Goal: Information Seeking & Learning: Learn about a topic

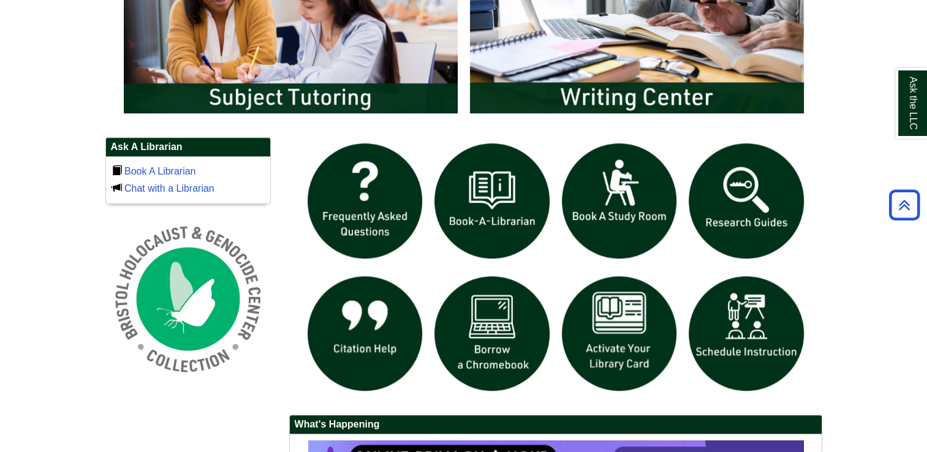
scroll to position [739, 0]
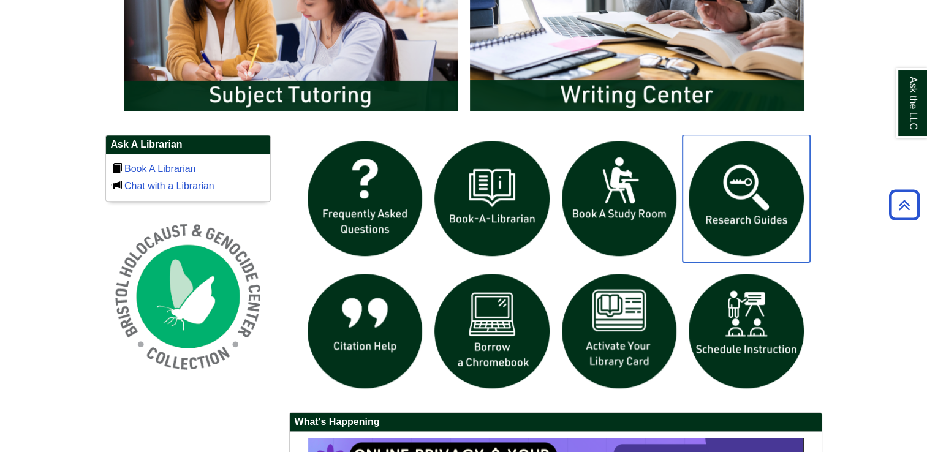
click at [769, 224] on img "slideshow" at bounding box center [745, 198] width 127 height 127
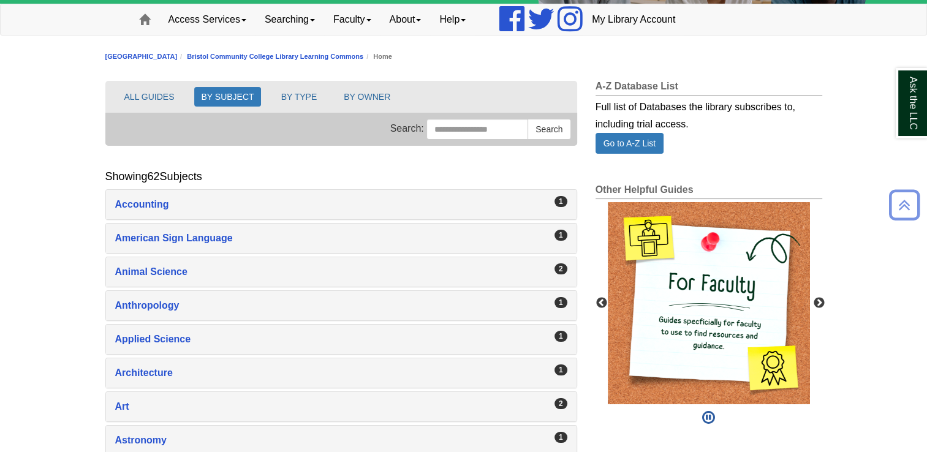
scroll to position [93, 0]
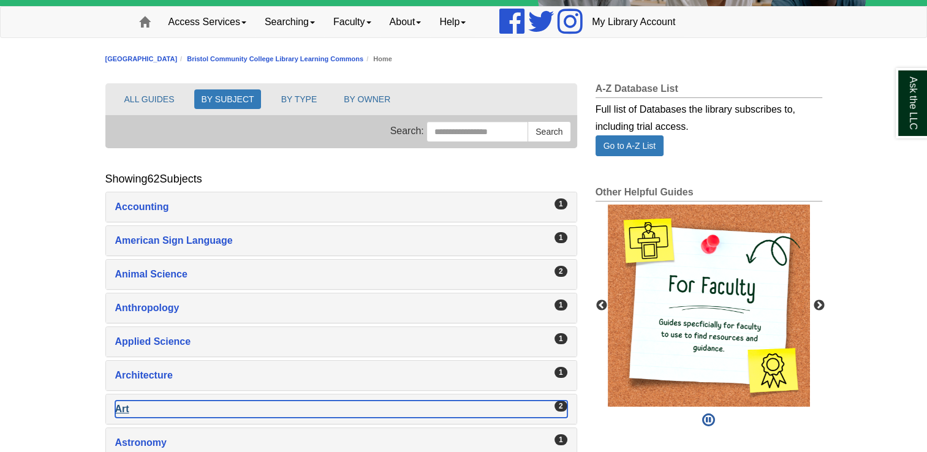
click at [315, 401] on div "Art , 2 guides" at bounding box center [341, 409] width 452 height 17
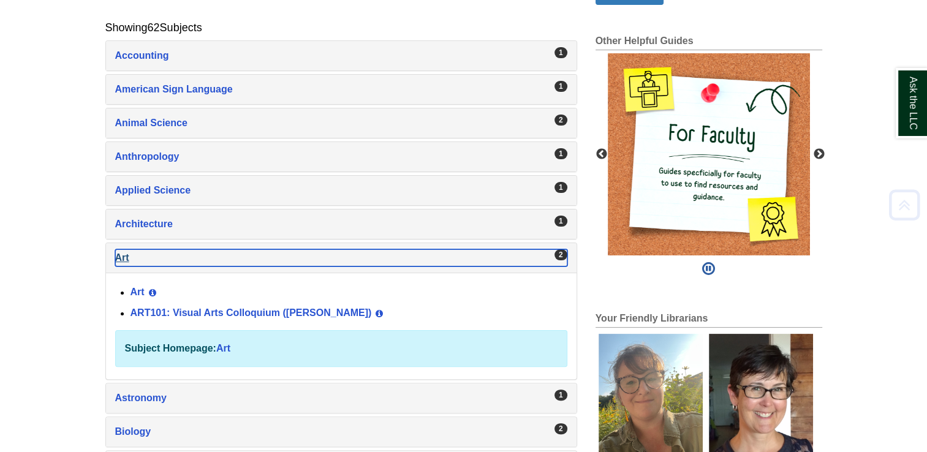
scroll to position [254, 0]
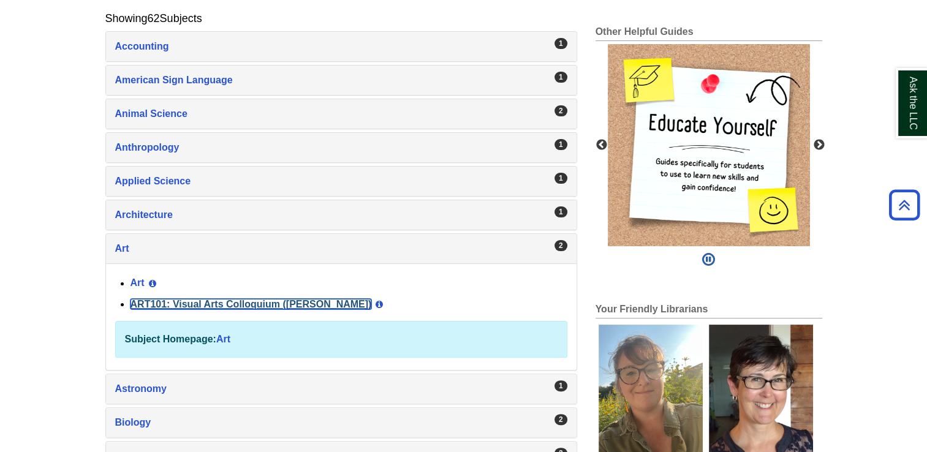
click at [281, 299] on link "ART101: Visual Arts Colloquium (Millard)" at bounding box center [250, 304] width 241 height 10
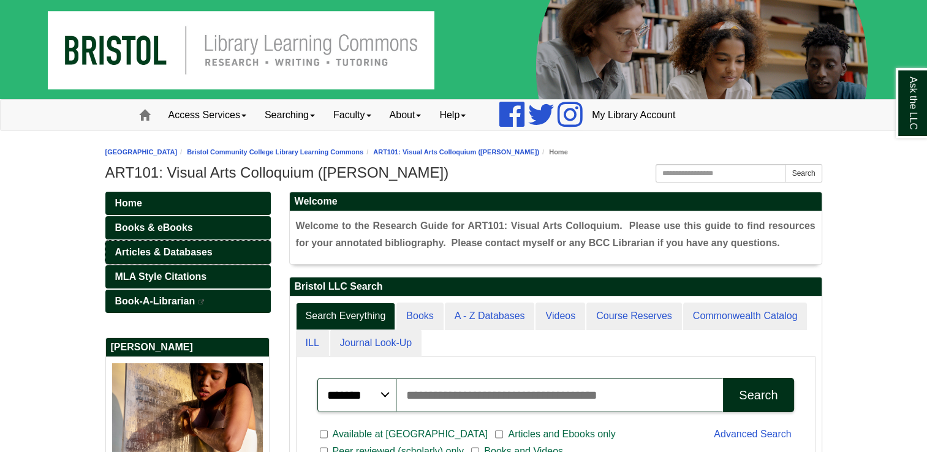
click at [230, 244] on link "Articles & Databases" at bounding box center [187, 252] width 165 height 23
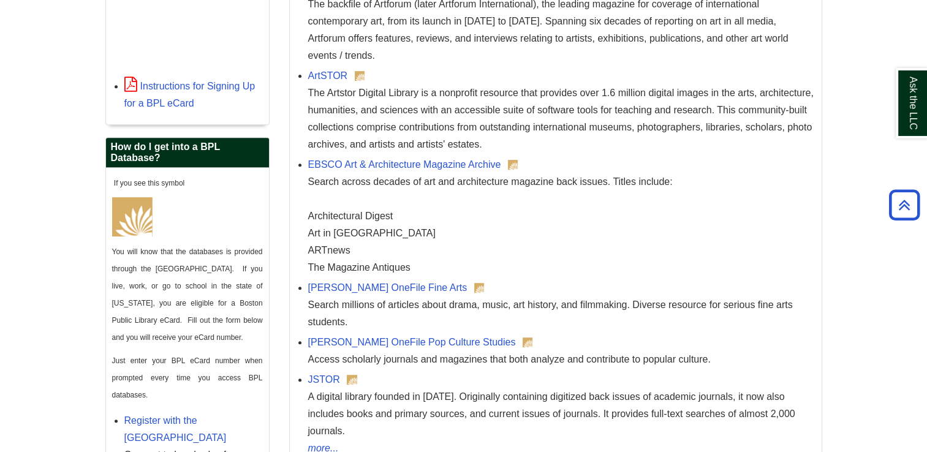
scroll to position [500, 0]
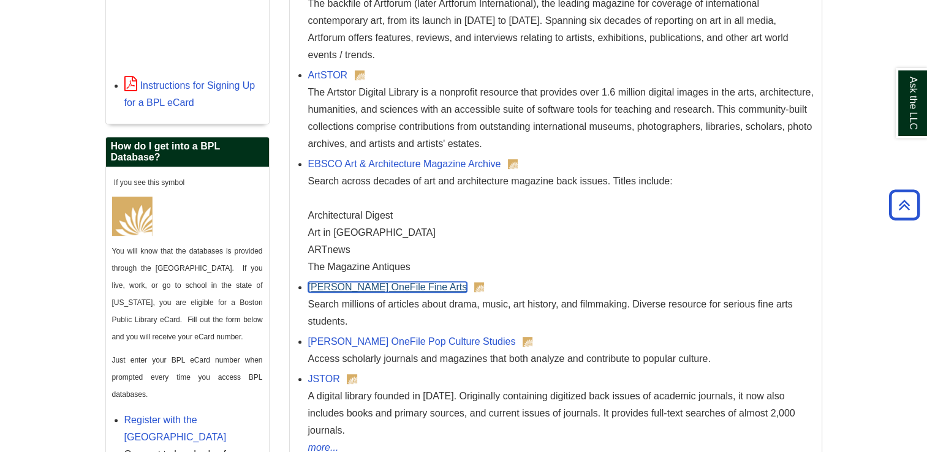
click at [361, 285] on link "Gale OneFile Fine Arts" at bounding box center [387, 287] width 159 height 10
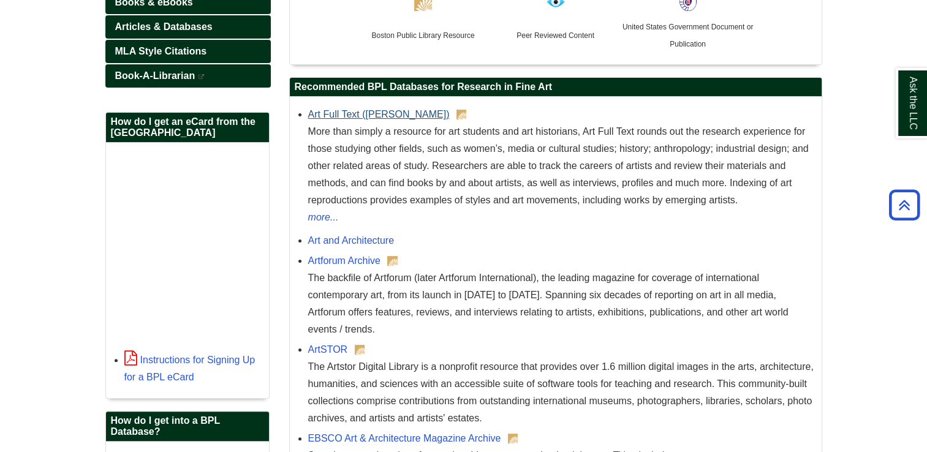
scroll to position [238, 0]
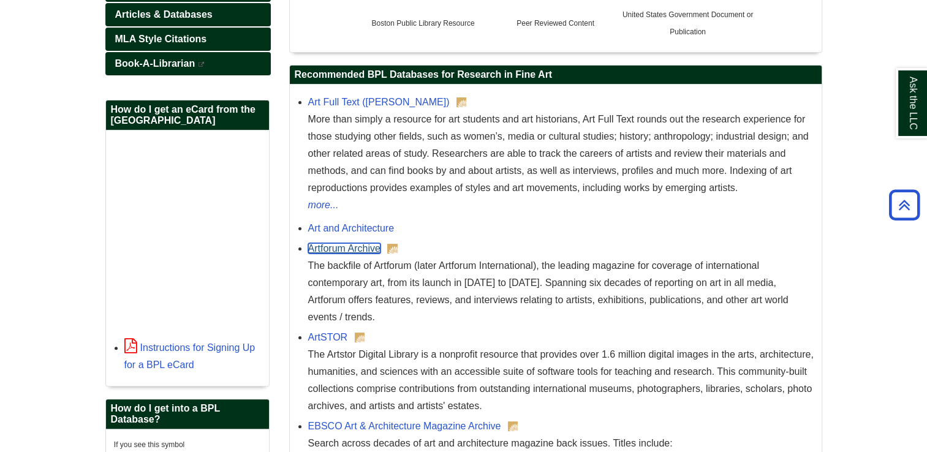
click at [334, 249] on link "Artforum Archive" at bounding box center [344, 248] width 72 height 10
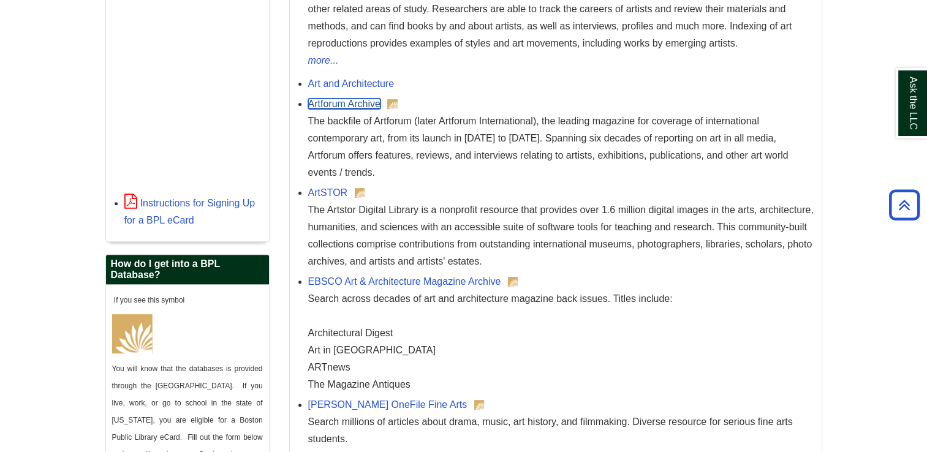
scroll to position [451, 0]
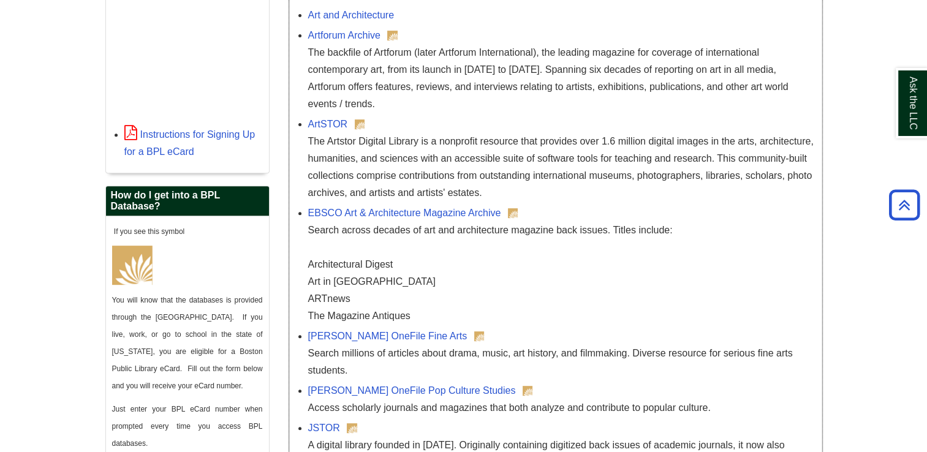
click at [381, 396] on div "Gale OneFile Pop Culture Studies Access scholarly journals and magazines that b…" at bounding box center [561, 399] width 507 height 34
click at [418, 385] on link "Gale OneFile Pop Culture Studies" at bounding box center [412, 390] width 208 height 10
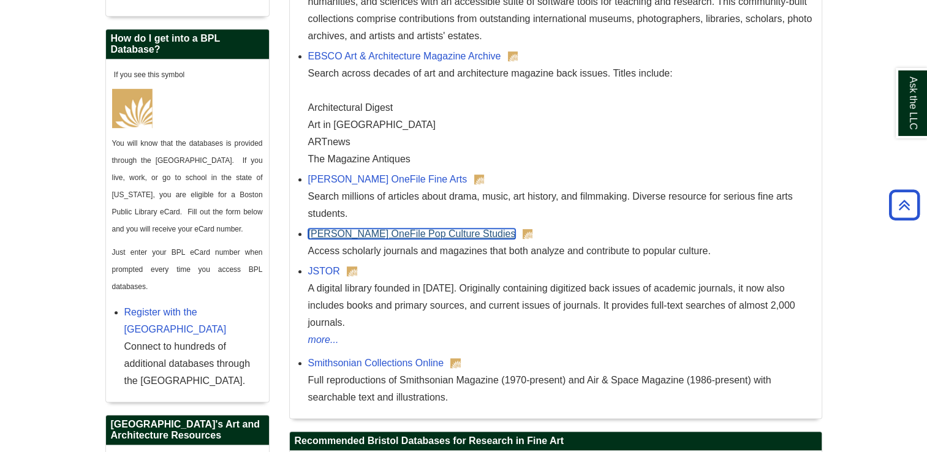
scroll to position [612, 0]
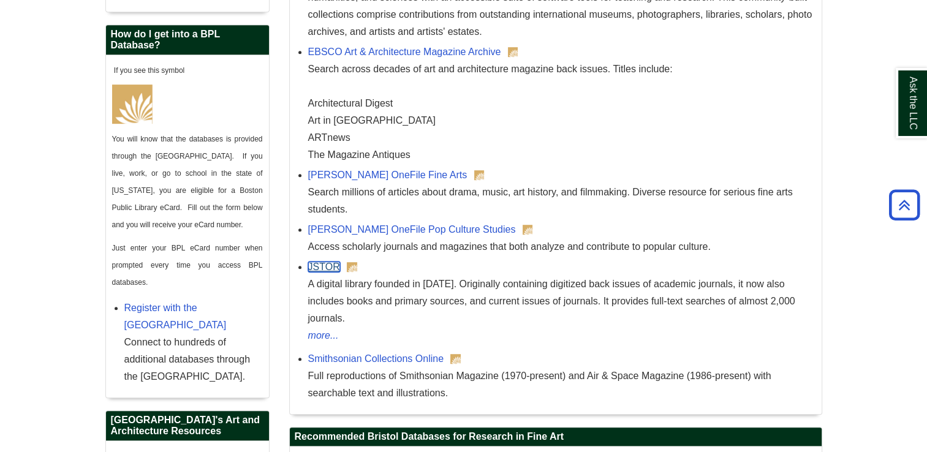
click at [327, 268] on link "JSTOR" at bounding box center [324, 267] width 32 height 10
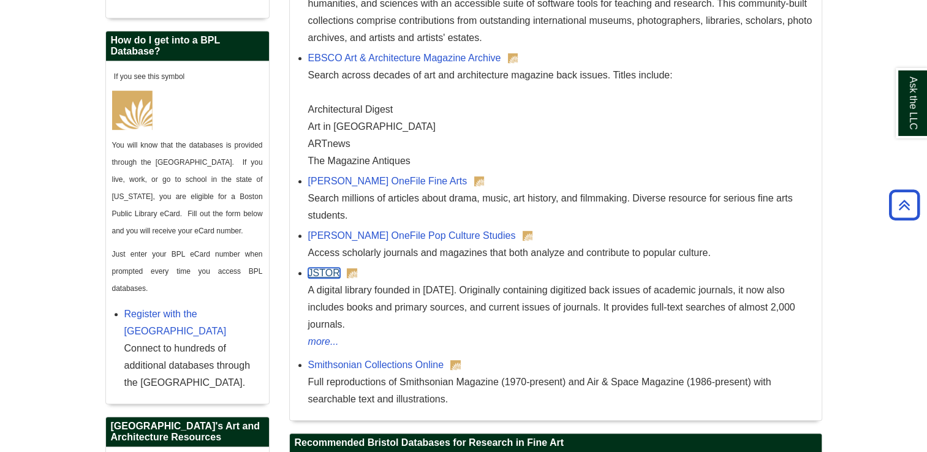
scroll to position [605, 0]
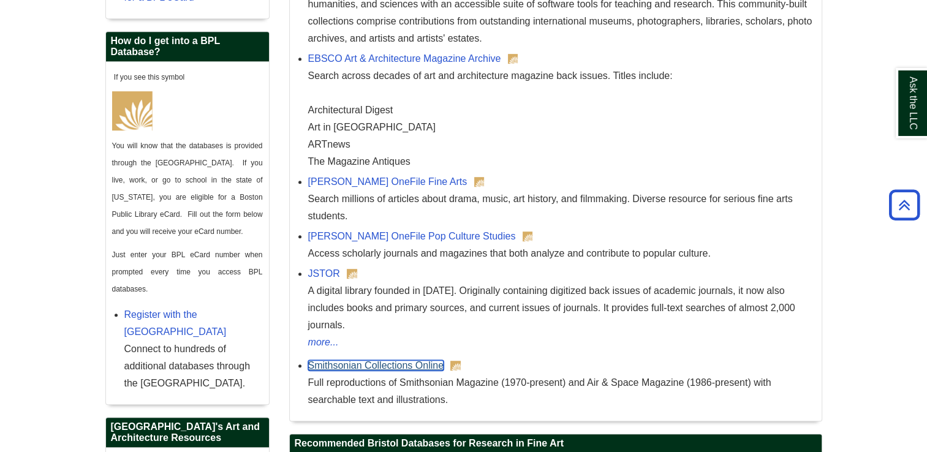
click at [399, 360] on link "Smithsonian Collections Online" at bounding box center [375, 365] width 135 height 10
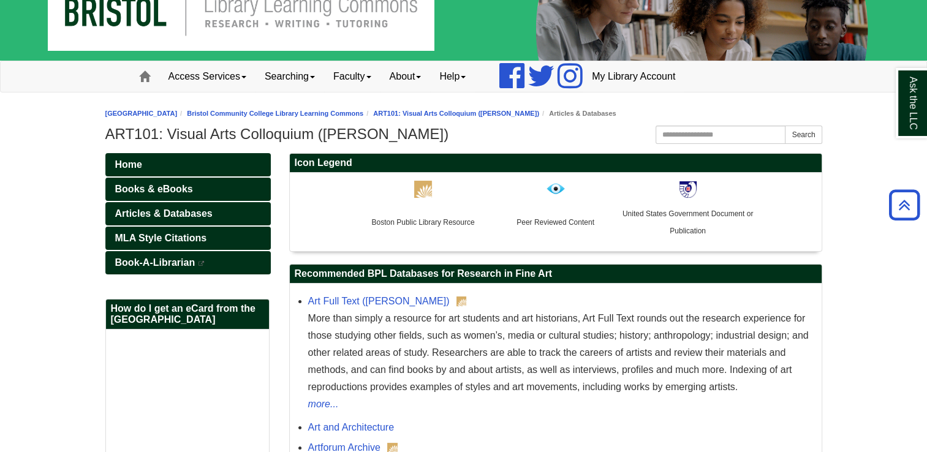
scroll to position [0, 0]
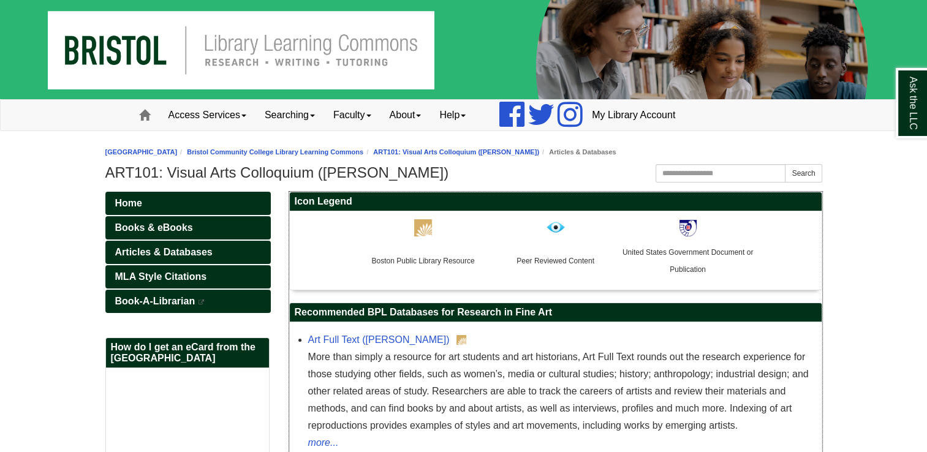
click at [413, 223] on p at bounding box center [423, 227] width 132 height 18
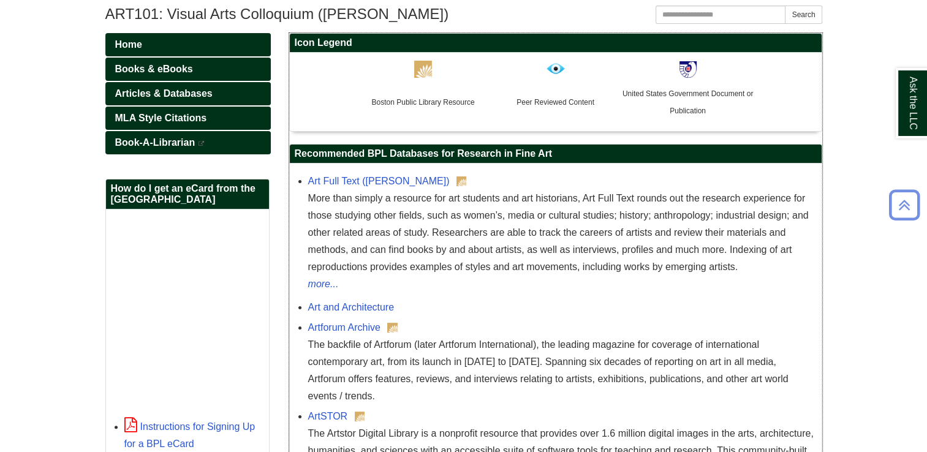
scroll to position [159, 0]
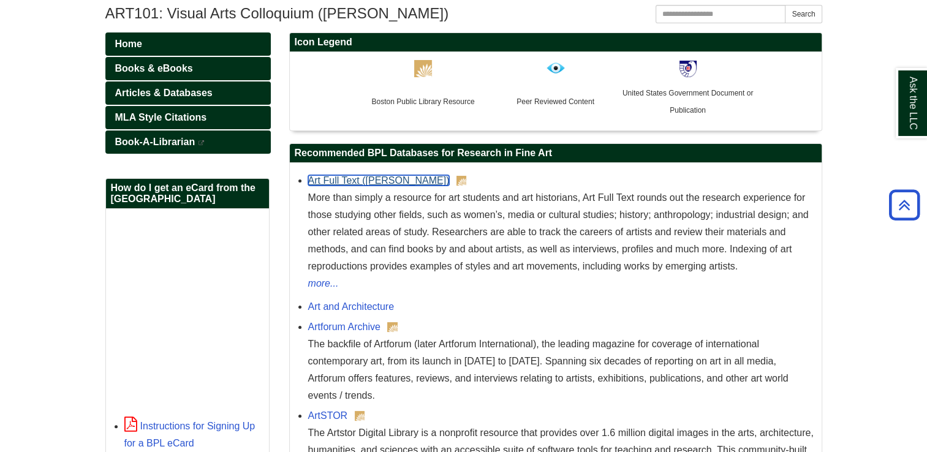
click at [392, 177] on link "Art Full Text (H.W. Wilson)" at bounding box center [378, 180] width 141 height 10
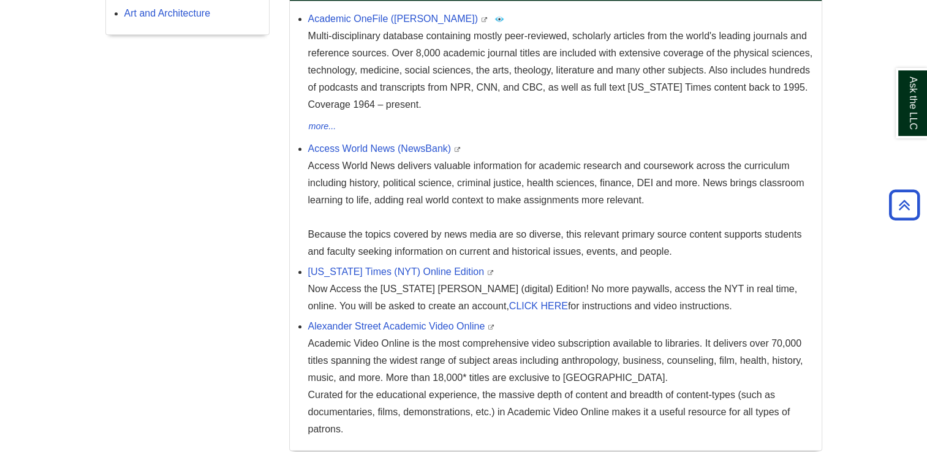
scroll to position [1048, 0]
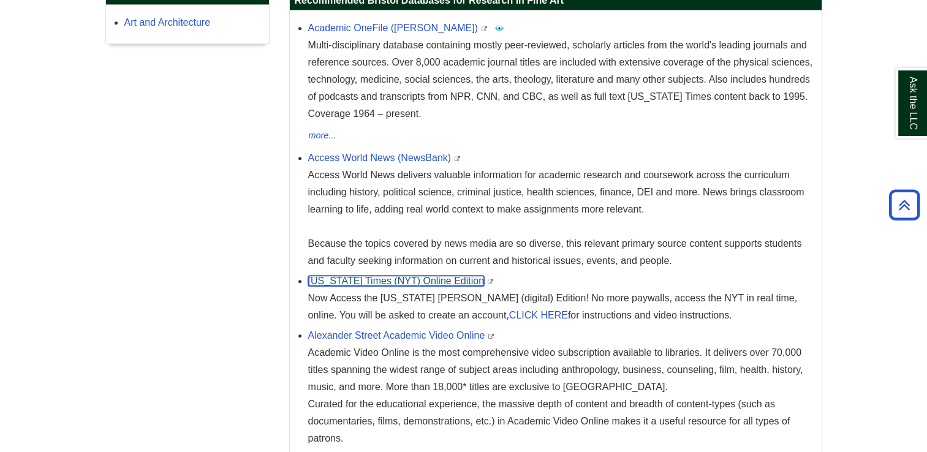
click at [417, 276] on link "New York Times (NYT) Online Edition" at bounding box center [396, 281] width 176 height 10
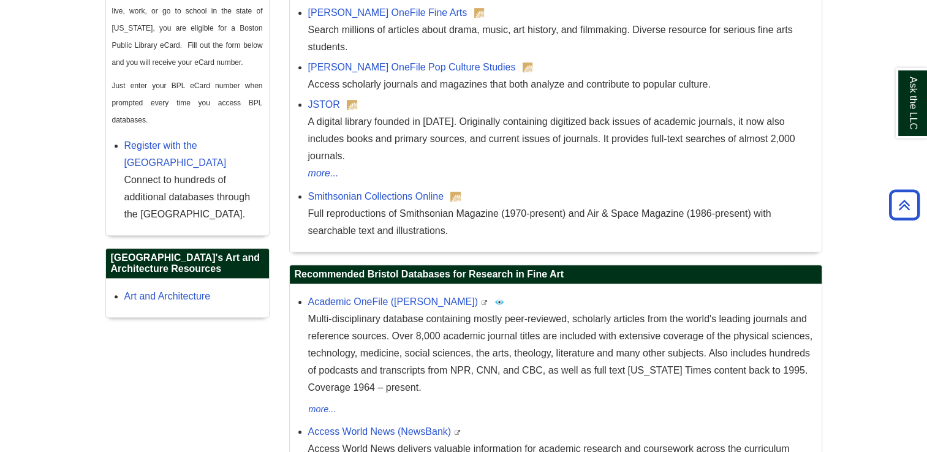
scroll to position [774, 0]
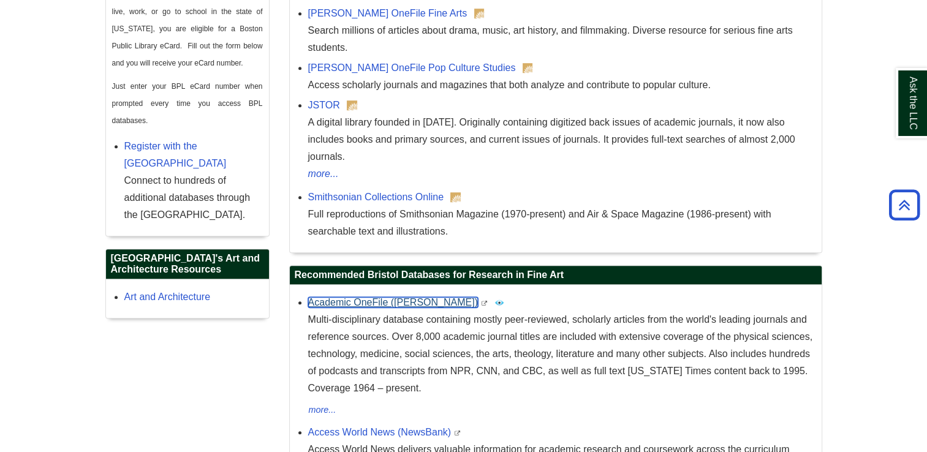
click at [355, 297] on link "Academic OneFile (Gale)" at bounding box center [393, 302] width 170 height 10
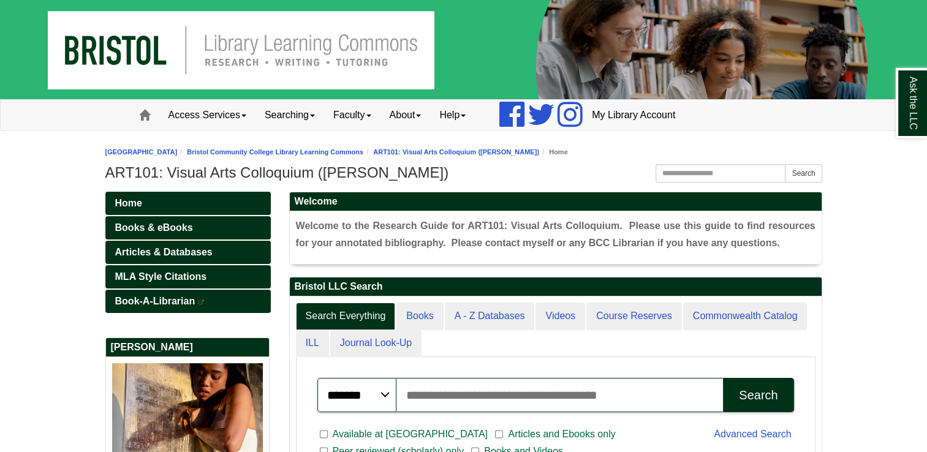
scroll to position [232, 532]
